Goal: Contribute content

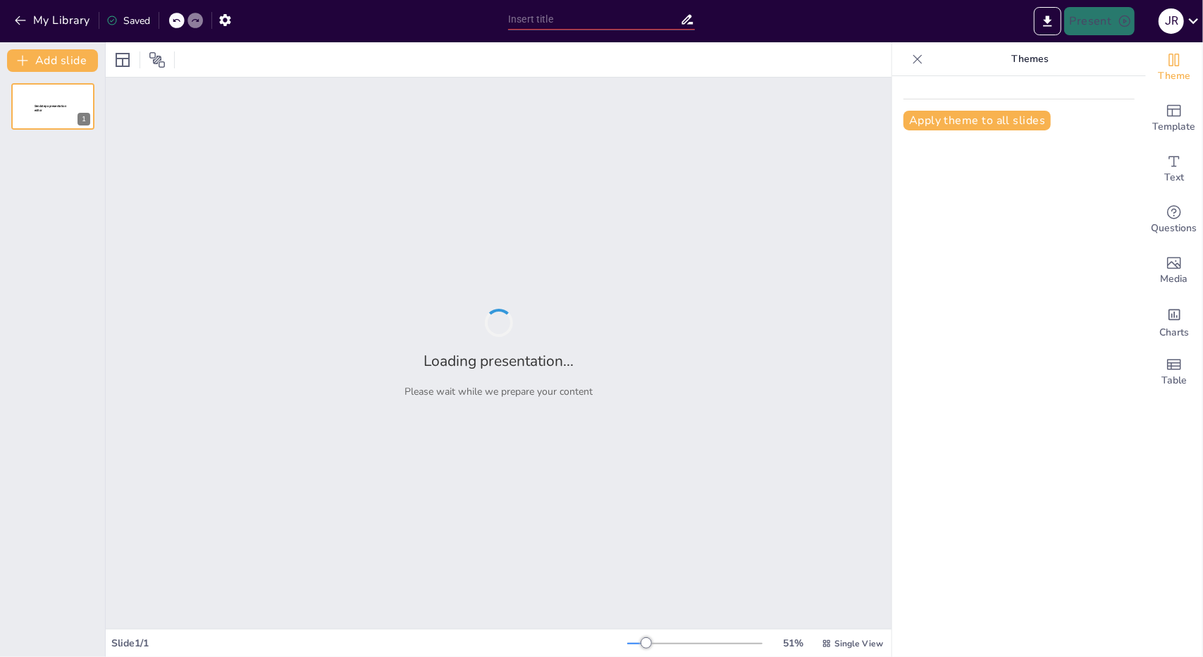
type input "El [PERSON_NAME]: Definición y Contexto Histórico"
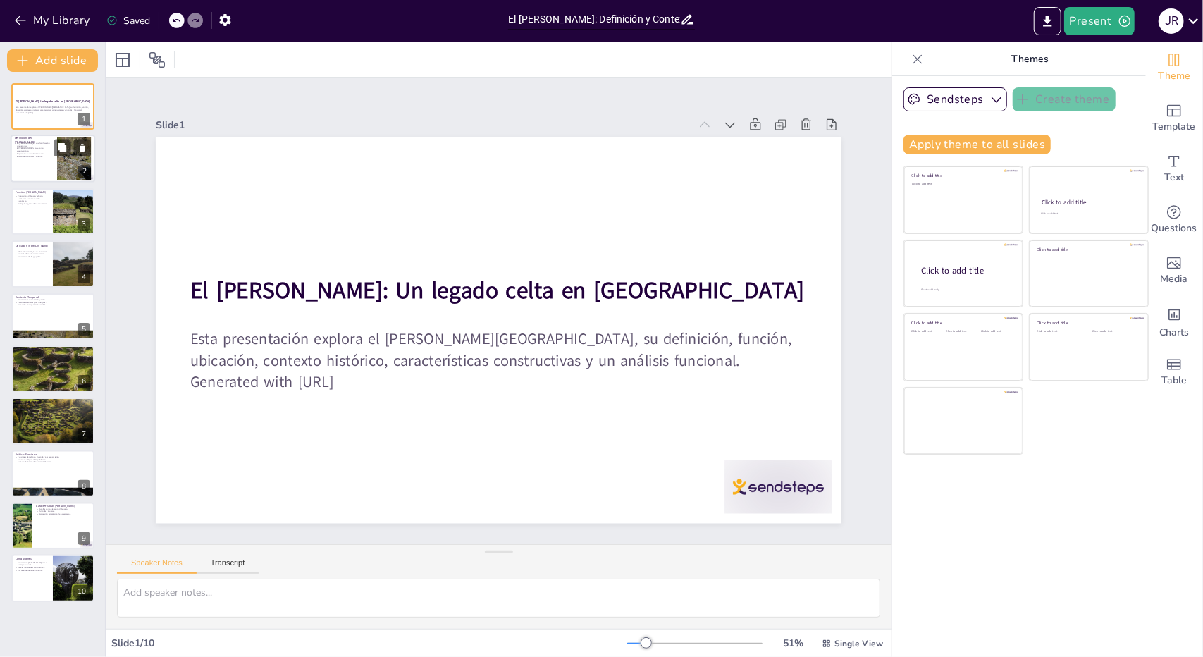
click at [52, 168] on div at bounding box center [53, 159] width 85 height 48
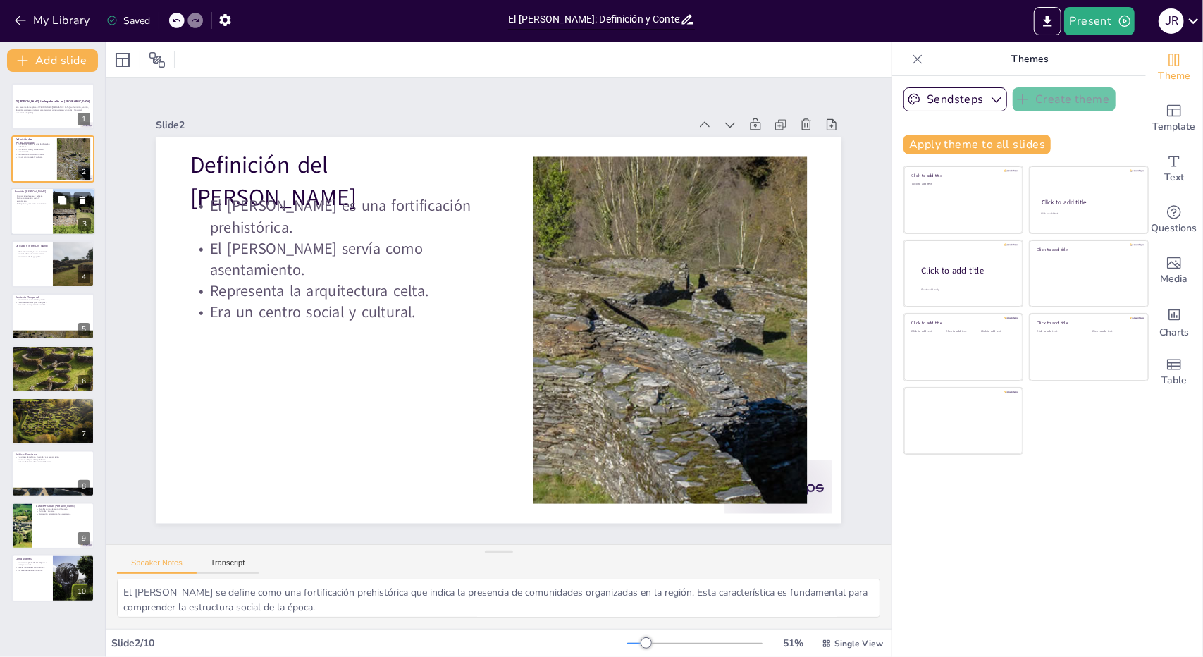
click at [52, 198] on div at bounding box center [53, 211] width 85 height 48
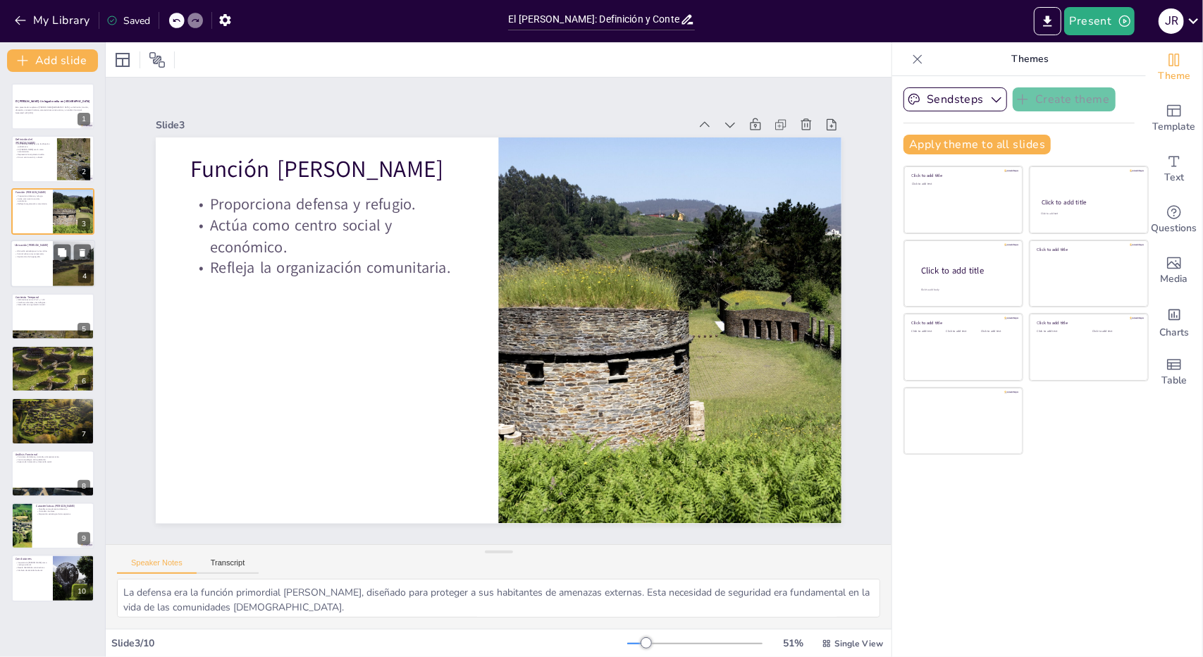
click at [29, 247] on div "Ubicación [PERSON_NAME]" at bounding box center [32, 245] width 34 height 6
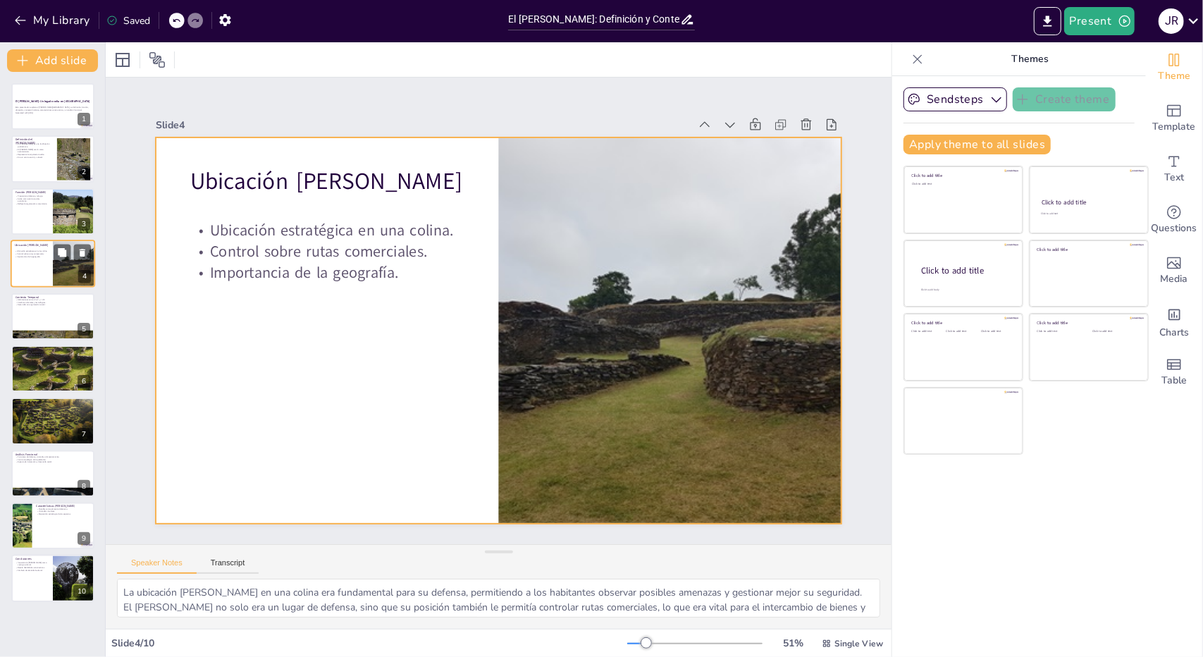
click at [45, 284] on div at bounding box center [53, 264] width 85 height 48
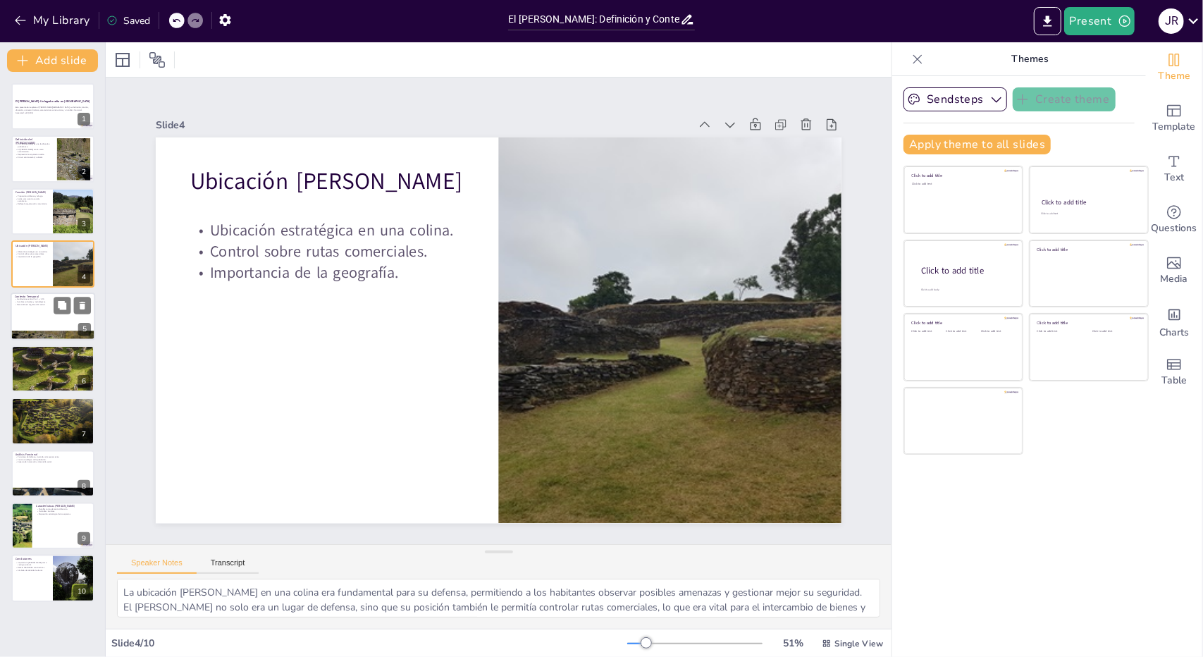
click at [45, 308] on div at bounding box center [53, 316] width 85 height 48
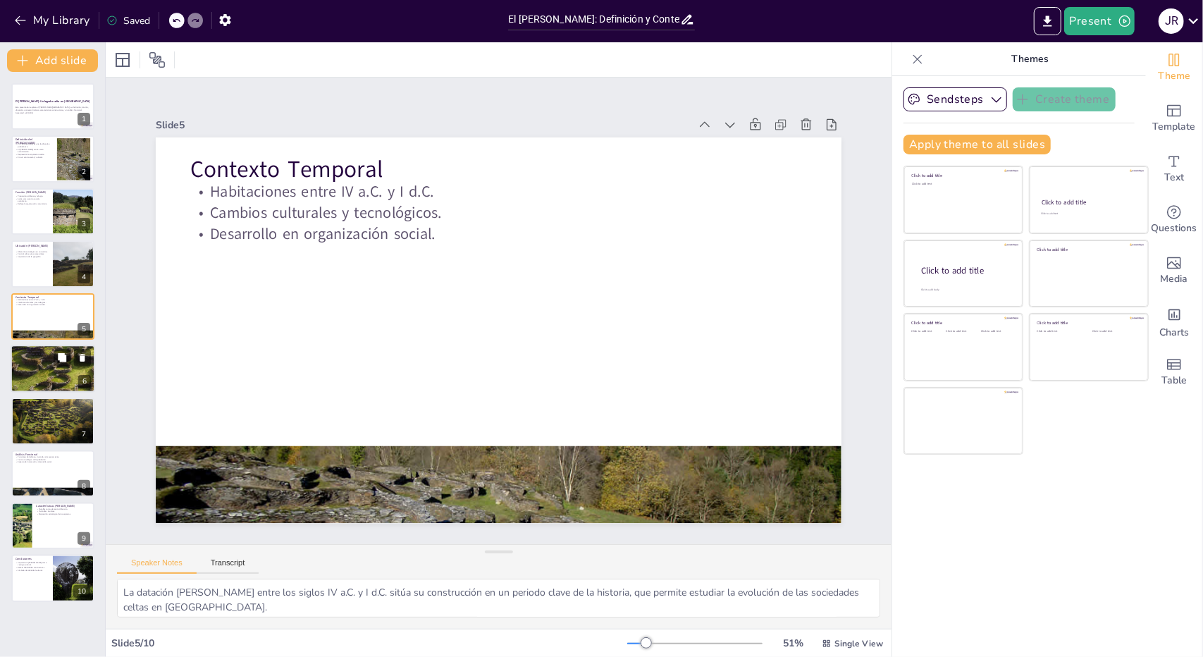
click at [39, 357] on p "Relaciones basadas en cooperación." at bounding box center [53, 356] width 76 height 3
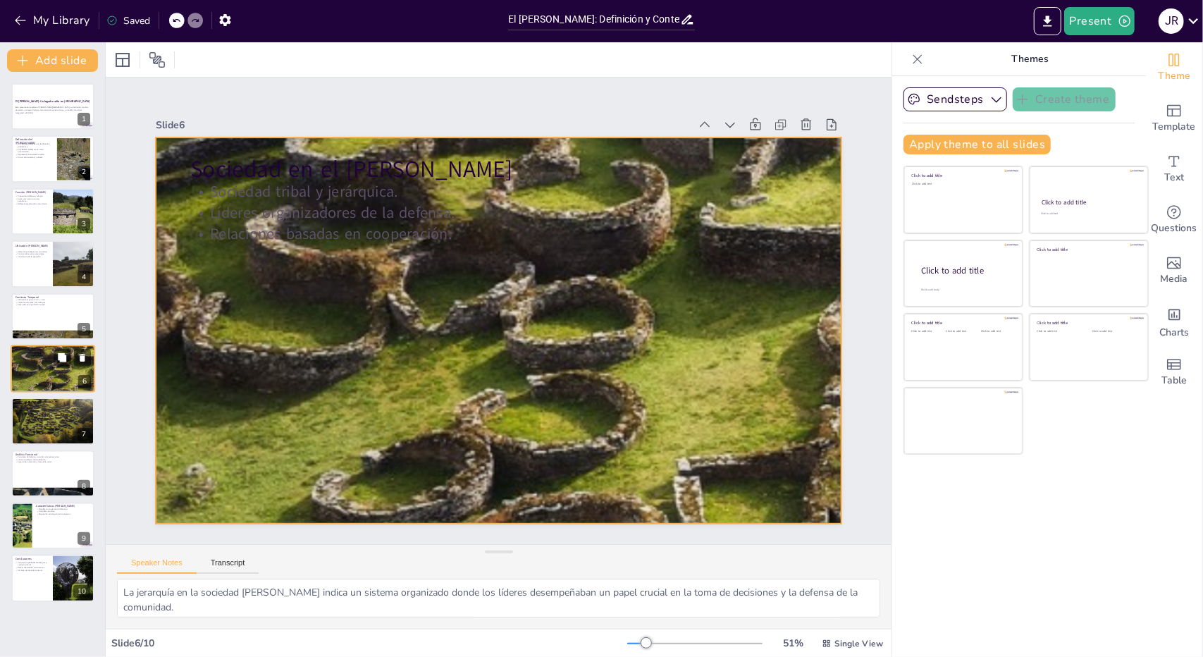
click at [42, 384] on div at bounding box center [53, 368] width 85 height 85
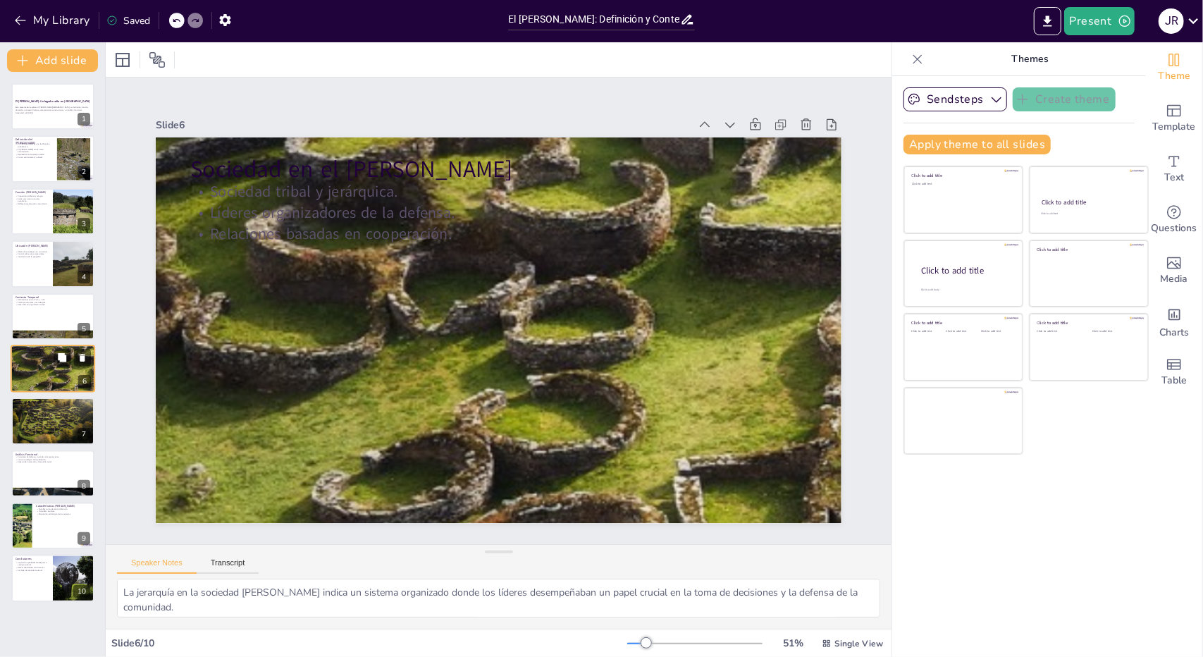
click at [45, 393] on div "Sociedad en el [PERSON_NAME] Sociedad tribal y jerárquica. Líderes organizadore…" at bounding box center [53, 369] width 85 height 48
click at [37, 404] on p "Construcción con piedras y tierra." at bounding box center [53, 403] width 76 height 3
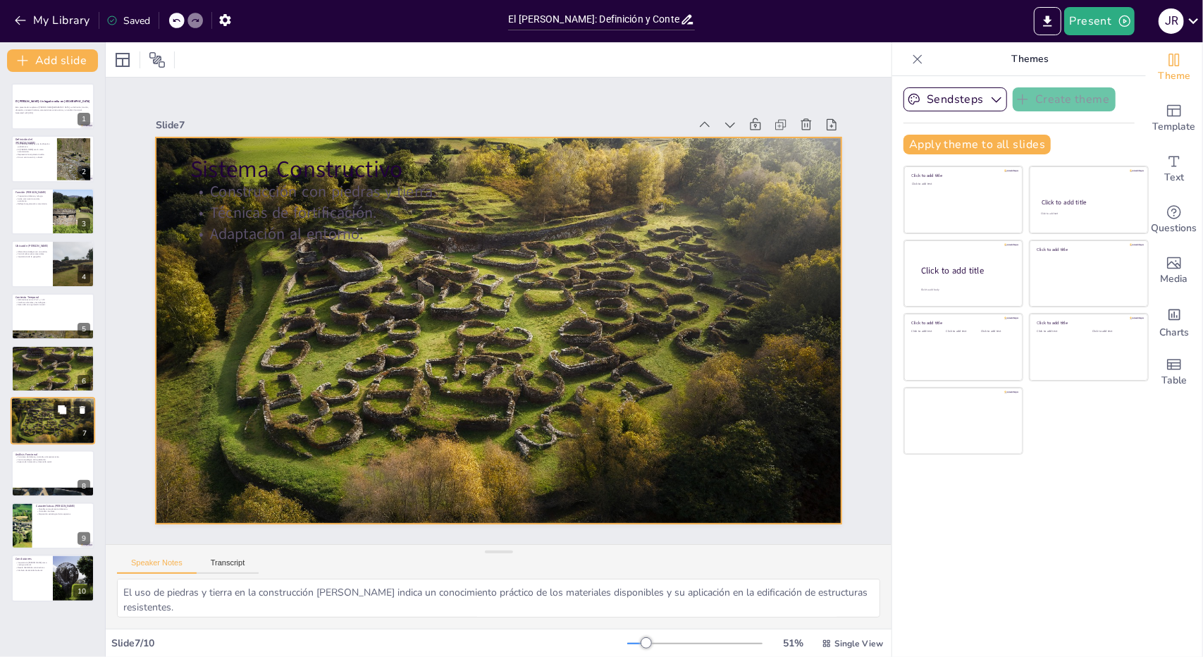
click at [30, 444] on div "Sistema Constructivo Construcción con piedras y tierra. Técnicas de fortificaci…" at bounding box center [53, 421] width 85 height 48
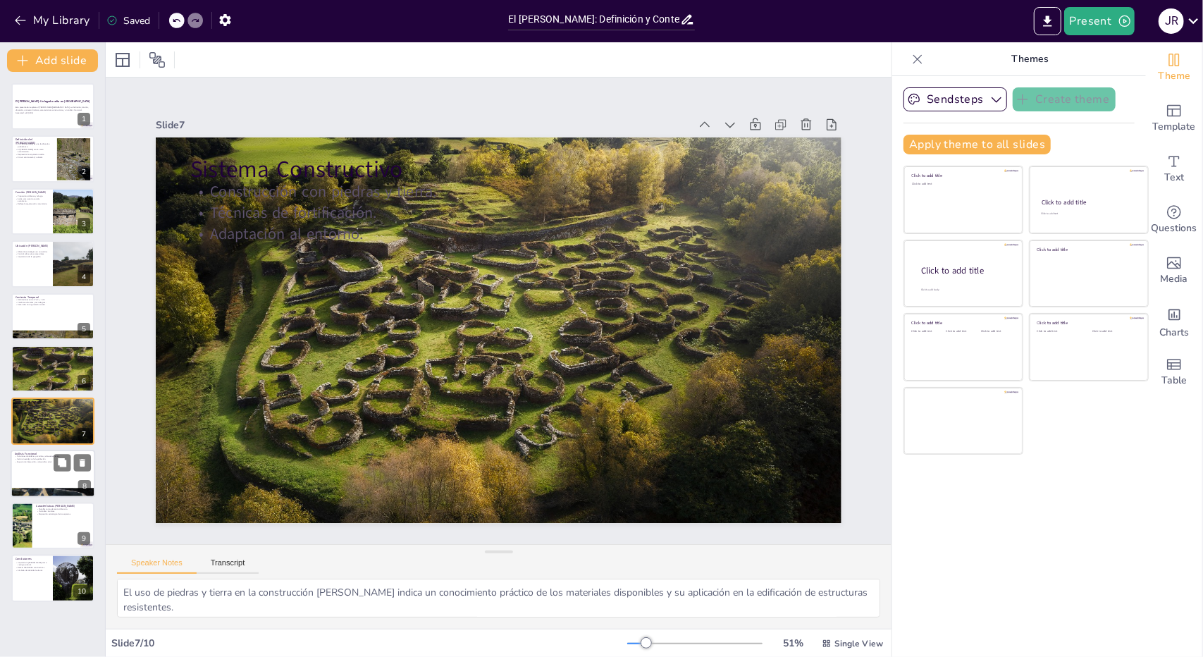
click at [32, 457] on div "Funciones de defensa, vivienda y almacenamiento. Centro neurálgico de la poblac…" at bounding box center [53, 459] width 76 height 8
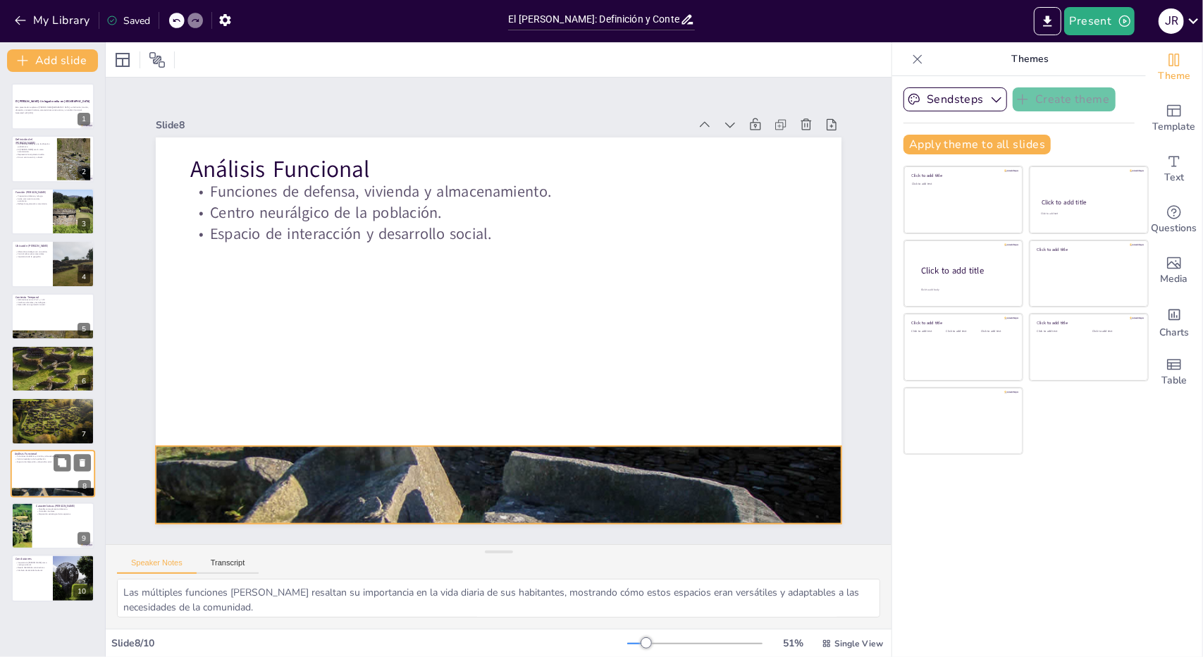
click at [39, 495] on div "Análisis Funcional Funciones de defensa, vivienda y almacenamiento. Centro neur…" at bounding box center [53, 474] width 85 height 48
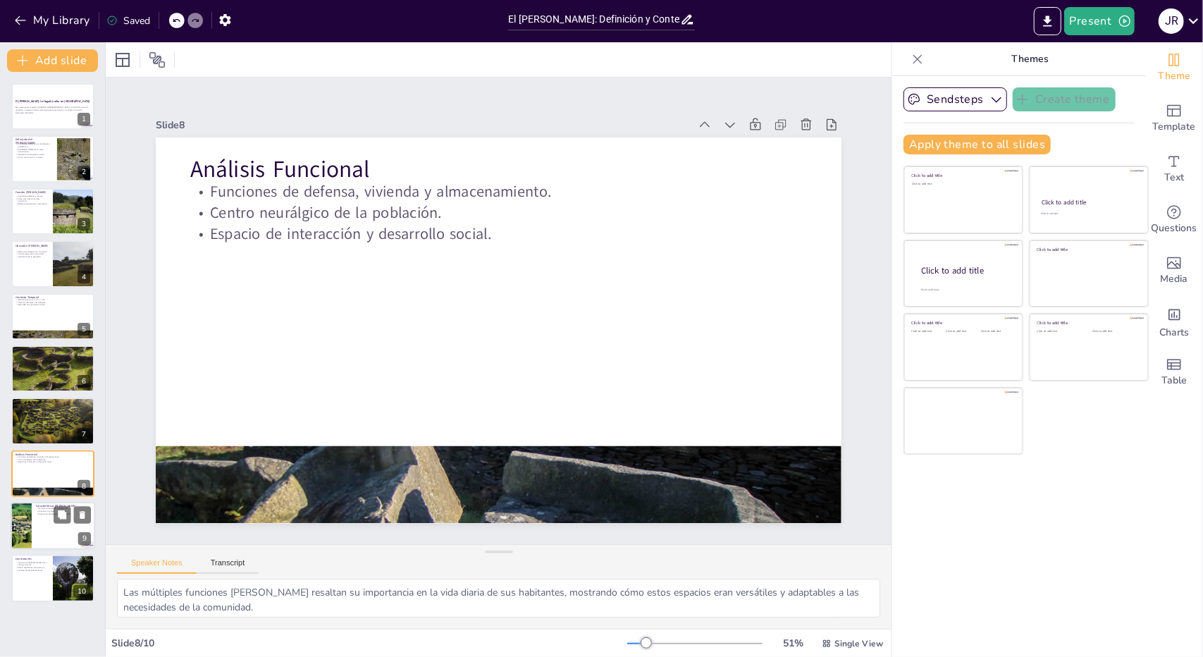
click at [37, 524] on div at bounding box center [53, 526] width 85 height 48
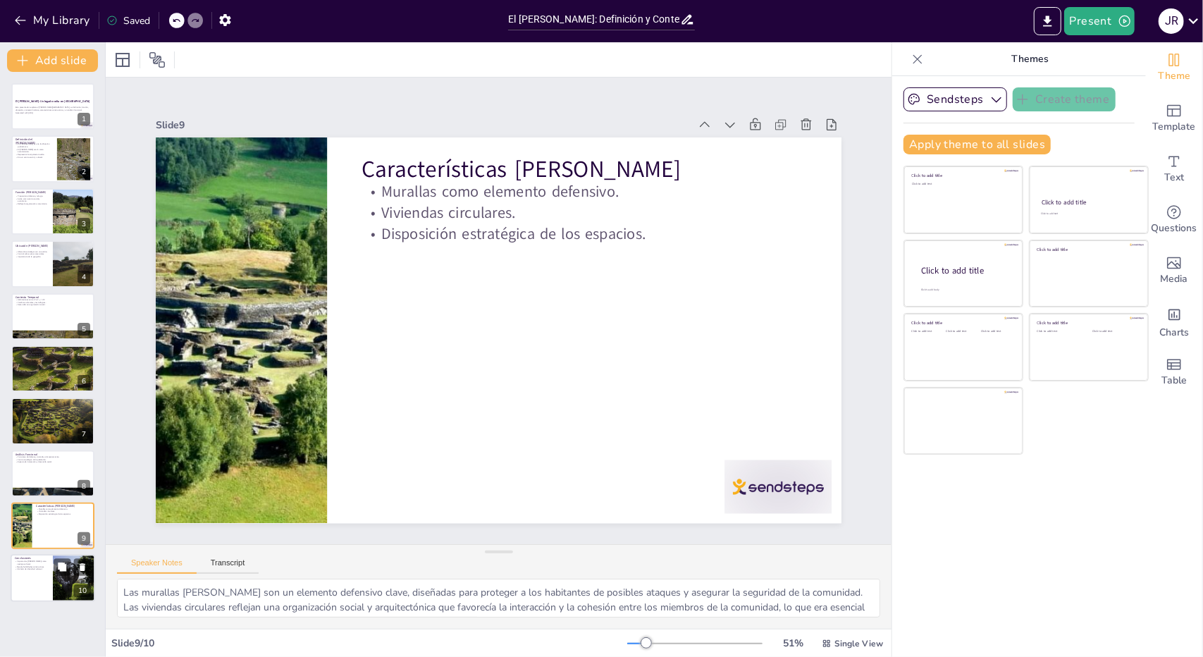
click at [32, 557] on p "Conclusiones" at bounding box center [32, 559] width 34 height 4
type textarea "El [PERSON_NAME] es un vestigio cultural significativo que permite comprender l…"
